Goal: Find contact information: Find contact information

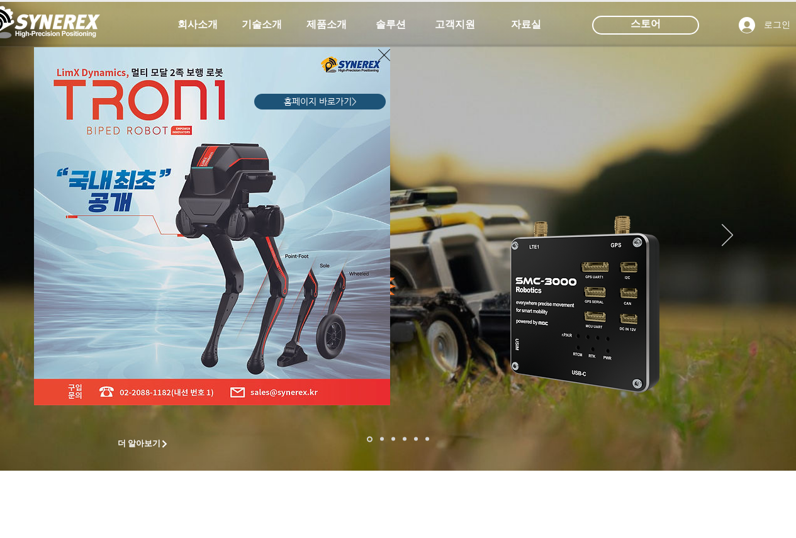
click at [458, 27] on div "LimX Dinamics" at bounding box center [398, 269] width 796 height 538
click at [376, 60] on img "LimX Dinamics" at bounding box center [212, 226] width 356 height 358
click at [383, 56] on icon "사이트로 돌아가기" at bounding box center [384, 55] width 12 height 16
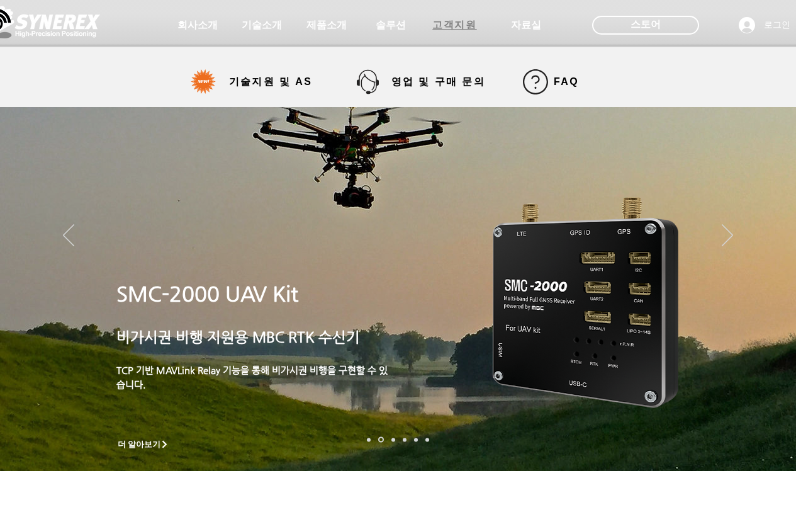
click at [460, 29] on span "고객지원" at bounding box center [454, 25] width 44 height 13
select select "******"
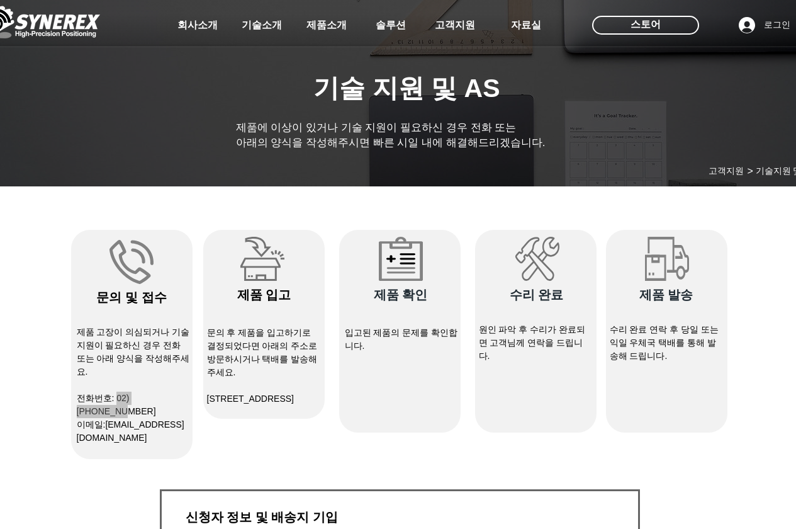
drag, startPoint x: 176, startPoint y: 397, endPoint x: 117, endPoint y: 394, distance: 58.6
click at [117, 394] on p "전화번호: 02)[PHONE_NUMBER]" at bounding box center [133, 405] width 113 height 26
click at [110, 419] on link "[EMAIL_ADDRESS][DOMAIN_NAME]" at bounding box center [131, 430] width 108 height 23
